Goal: Transaction & Acquisition: Purchase product/service

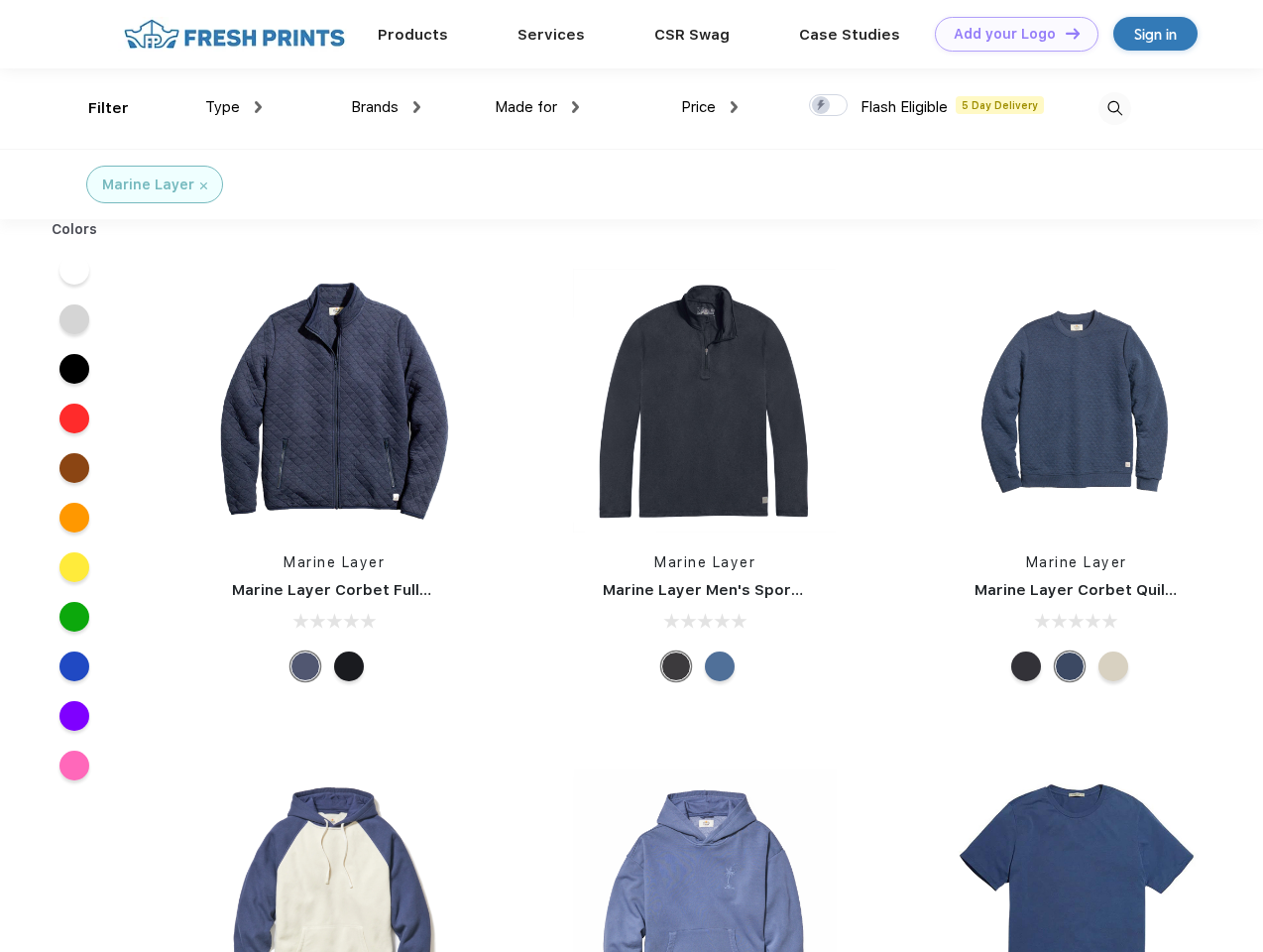
click at [1010, 34] on link "Add your Logo Design Tool" at bounding box center [1017, 34] width 164 height 35
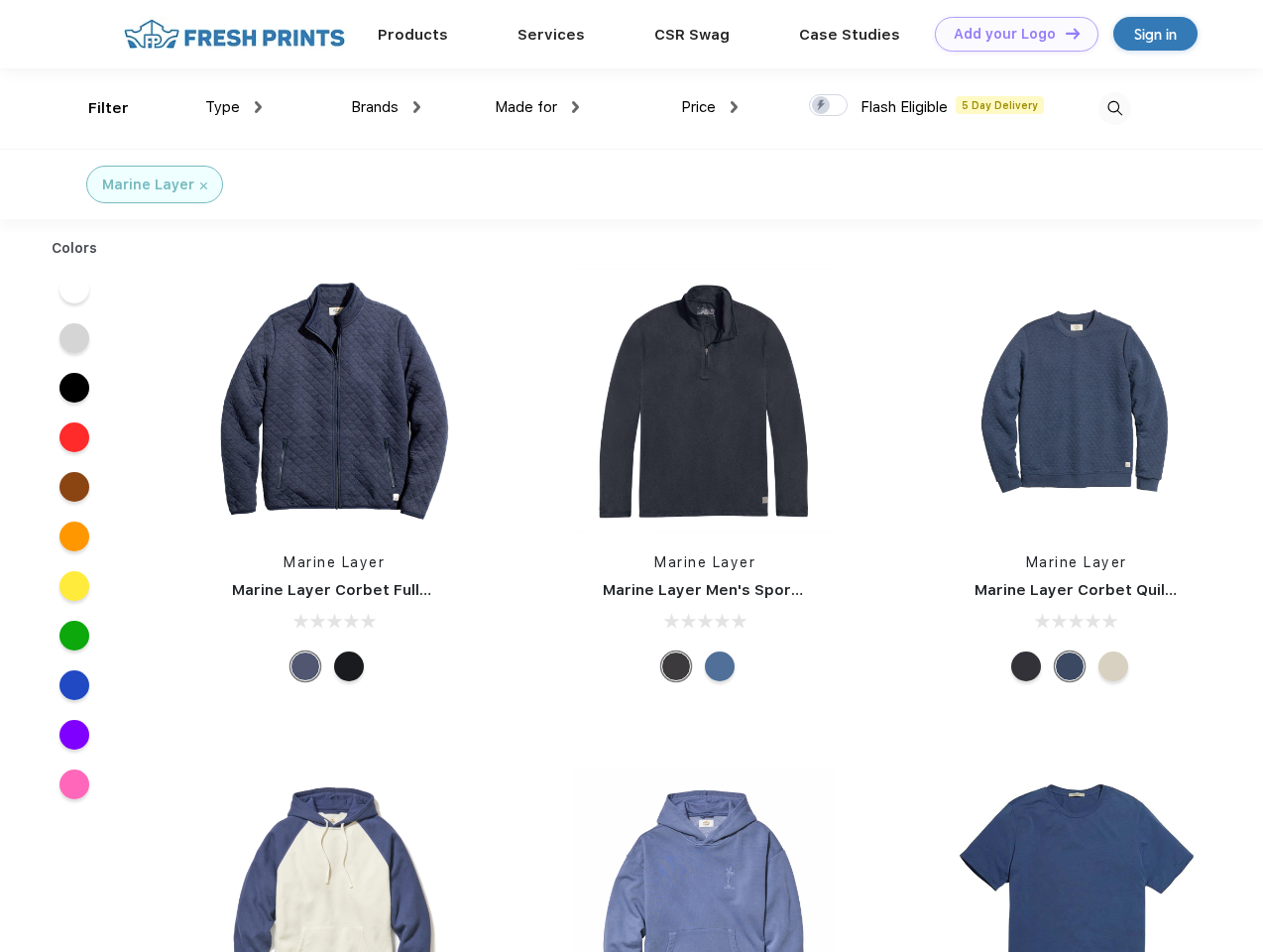
click at [0, 0] on div "Design Tool" at bounding box center [0, 0] width 0 height 0
click at [1063, 33] on link "Add your Logo Design Tool" at bounding box center [1017, 34] width 164 height 35
click at [95, 108] on div "Filter" at bounding box center [108, 108] width 41 height 23
click at [234, 107] on span "Type" at bounding box center [222, 107] width 35 height 18
click at [385, 107] on span "Brands" at bounding box center [374, 107] width 48 height 18
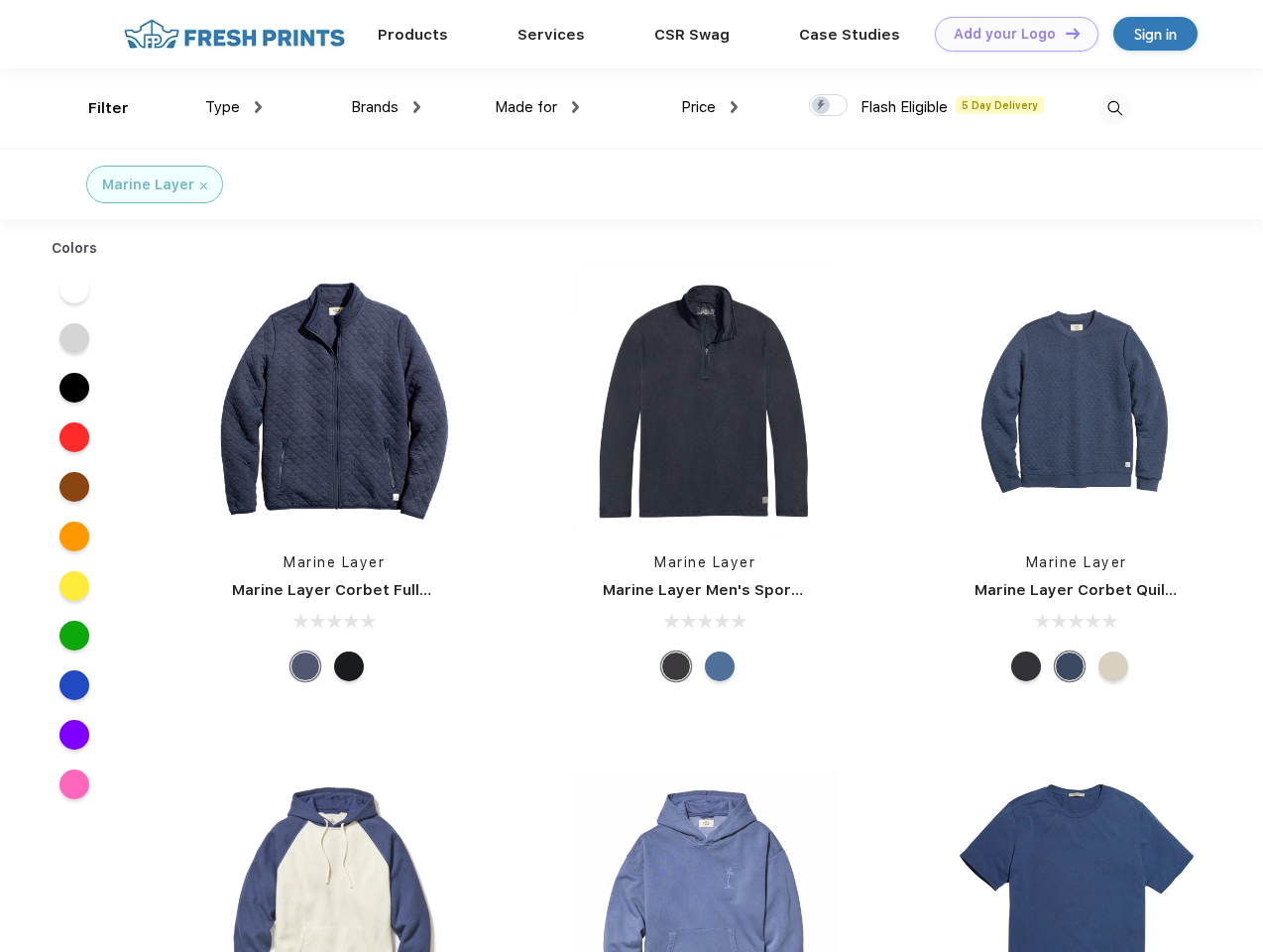
click at [537, 107] on span "Made for" at bounding box center [525, 107] width 63 height 18
click at [710, 107] on span "Price" at bounding box center [698, 107] width 35 height 18
click at [829, 106] on div at bounding box center [828, 105] width 39 height 22
click at [822, 106] on input "checkbox" at bounding box center [815, 99] width 13 height 13
click at [1114, 108] on img at bounding box center [1114, 108] width 33 height 33
